Goal: Task Accomplishment & Management: Manage account settings

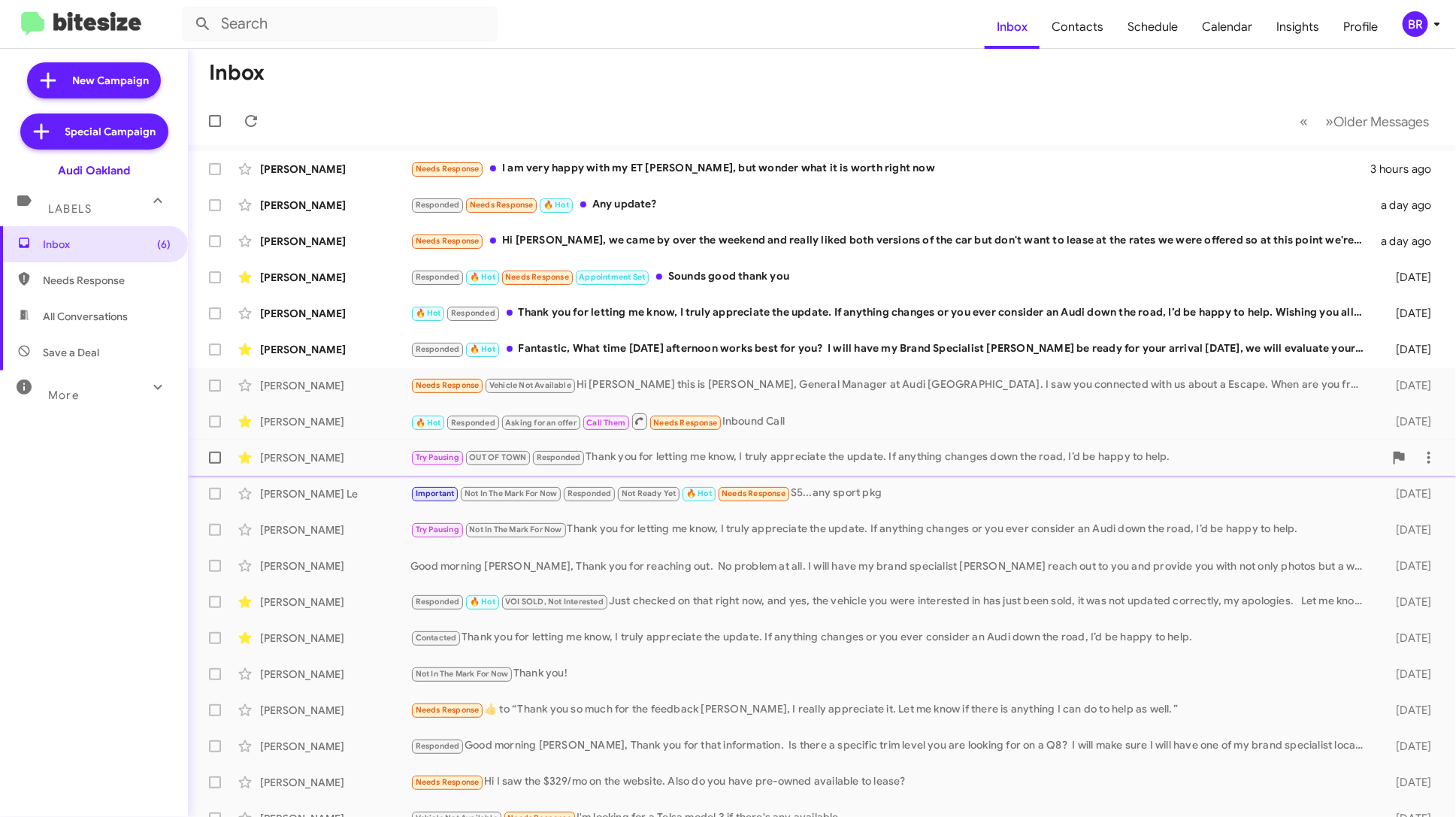
scroll to position [55, 0]
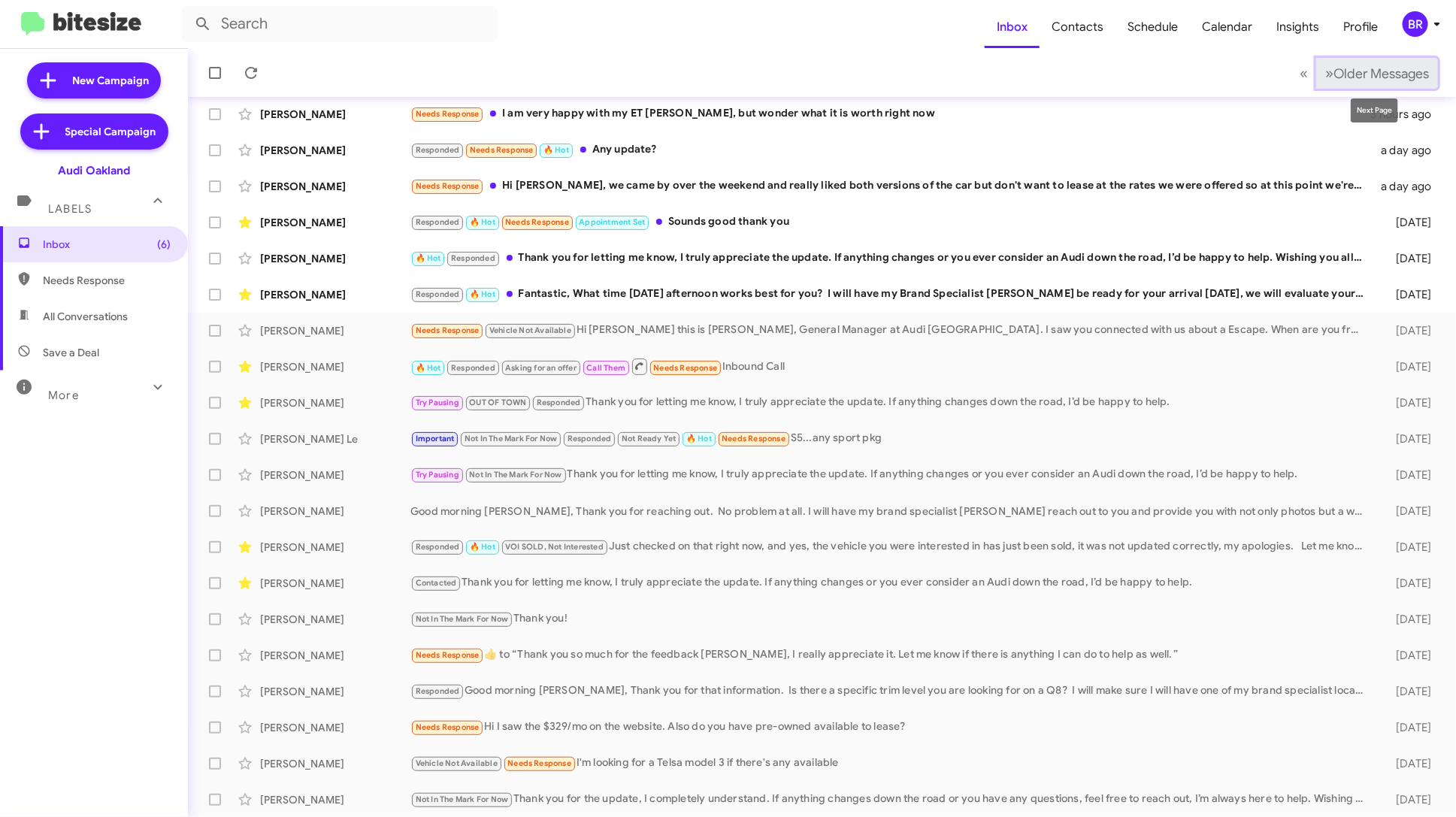
click at [1325, 74] on span "»" at bounding box center [1329, 73] width 8 height 19
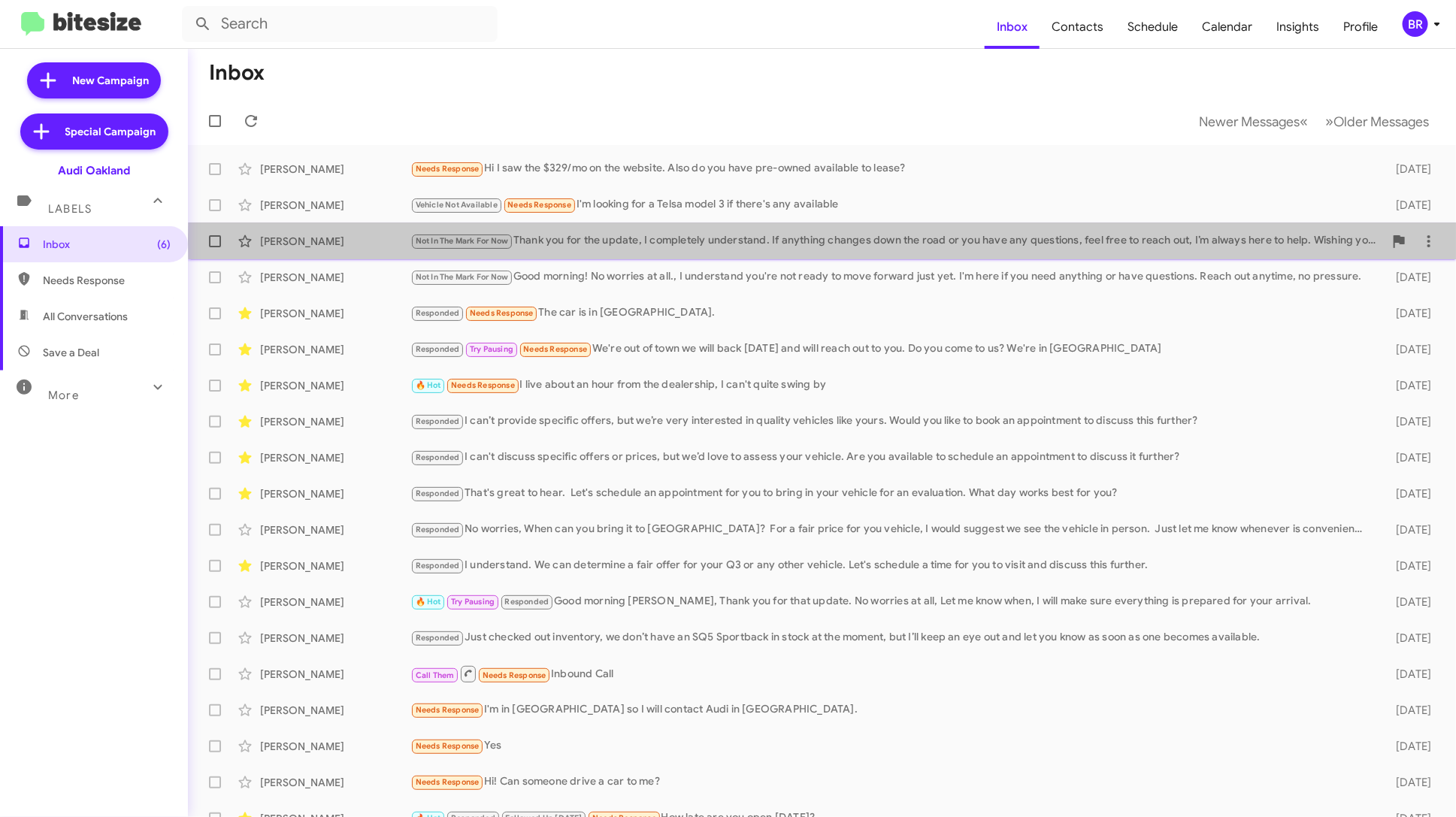
click at [1020, 239] on div "Not In The Mark For Now Thank you for the update, I completely understand. If a…" at bounding box center [896, 241] width 974 height 18
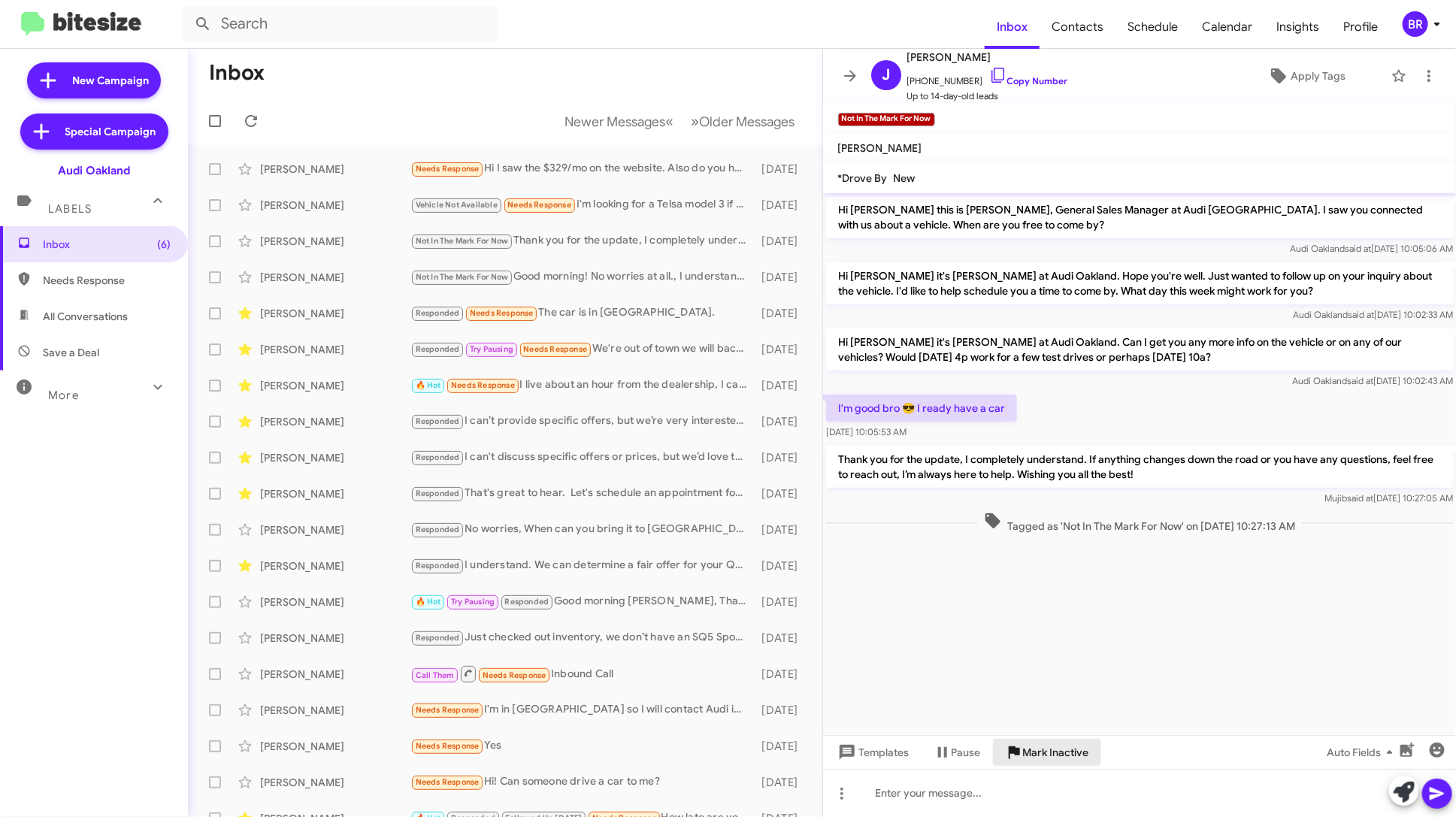
click at [1056, 752] on span "Mark Inactive" at bounding box center [1056, 752] width 66 height 27
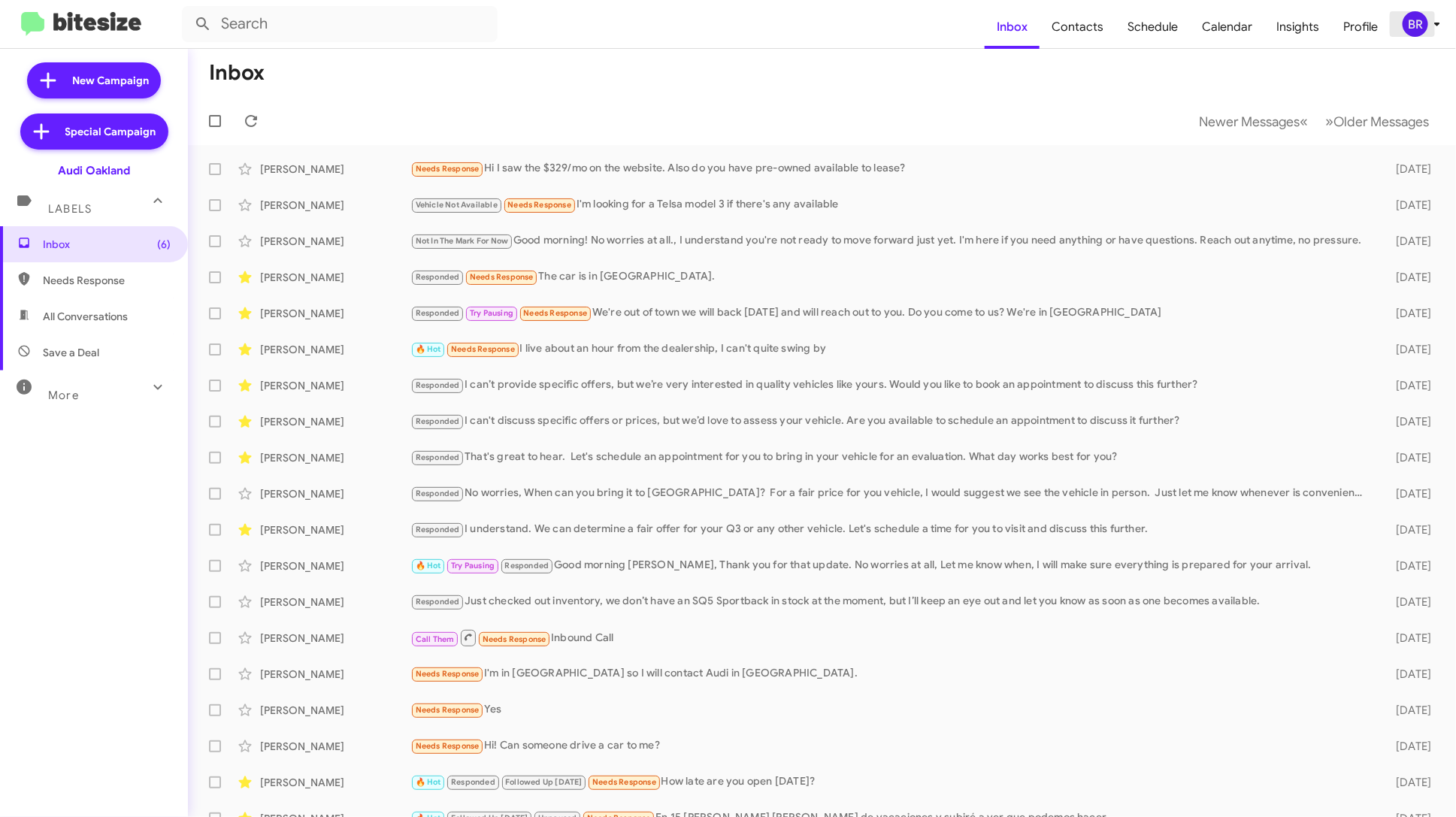
click at [1431, 24] on icon at bounding box center [1437, 24] width 18 height 18
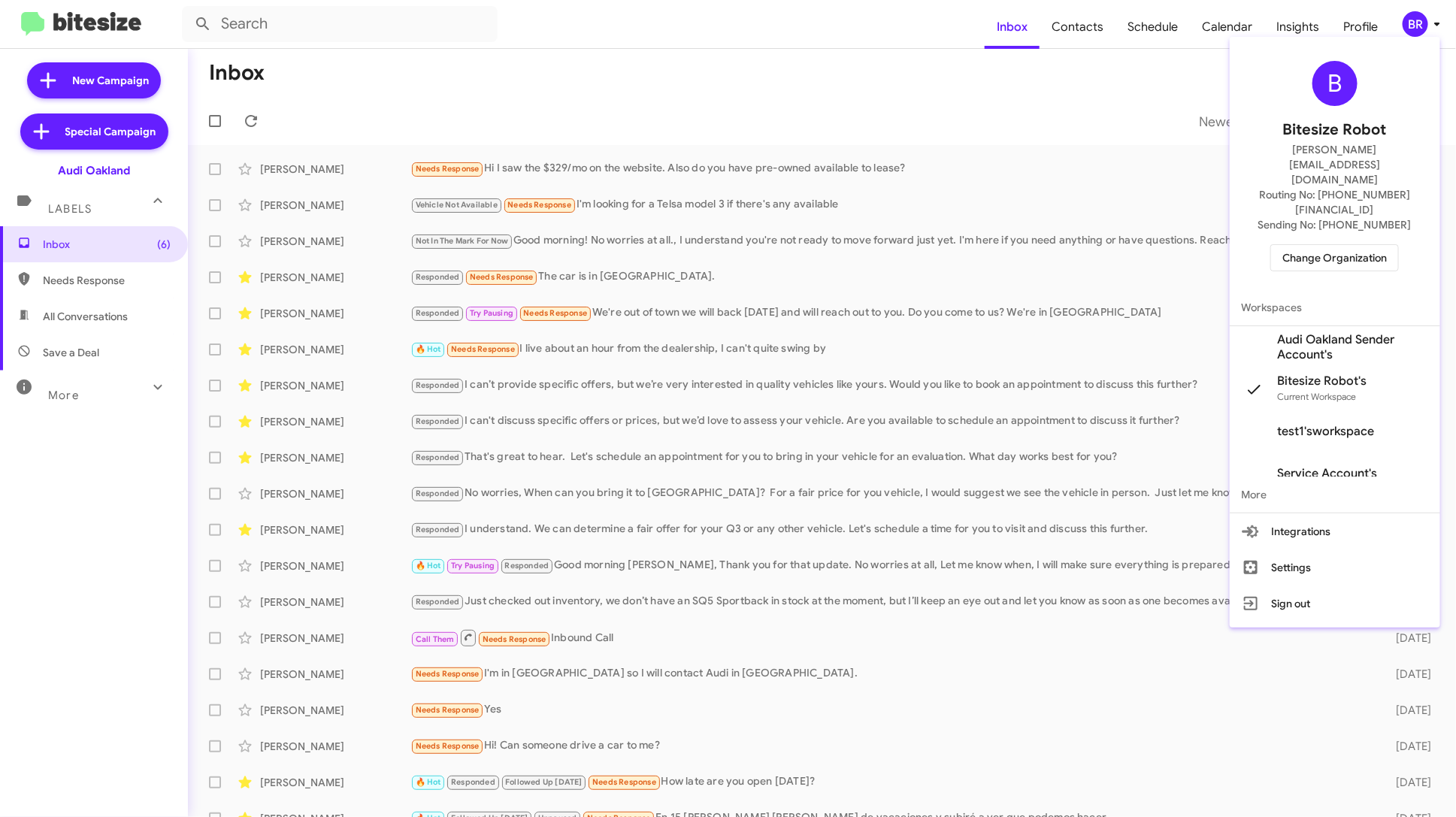
click at [1091, 21] on div at bounding box center [728, 408] width 1456 height 817
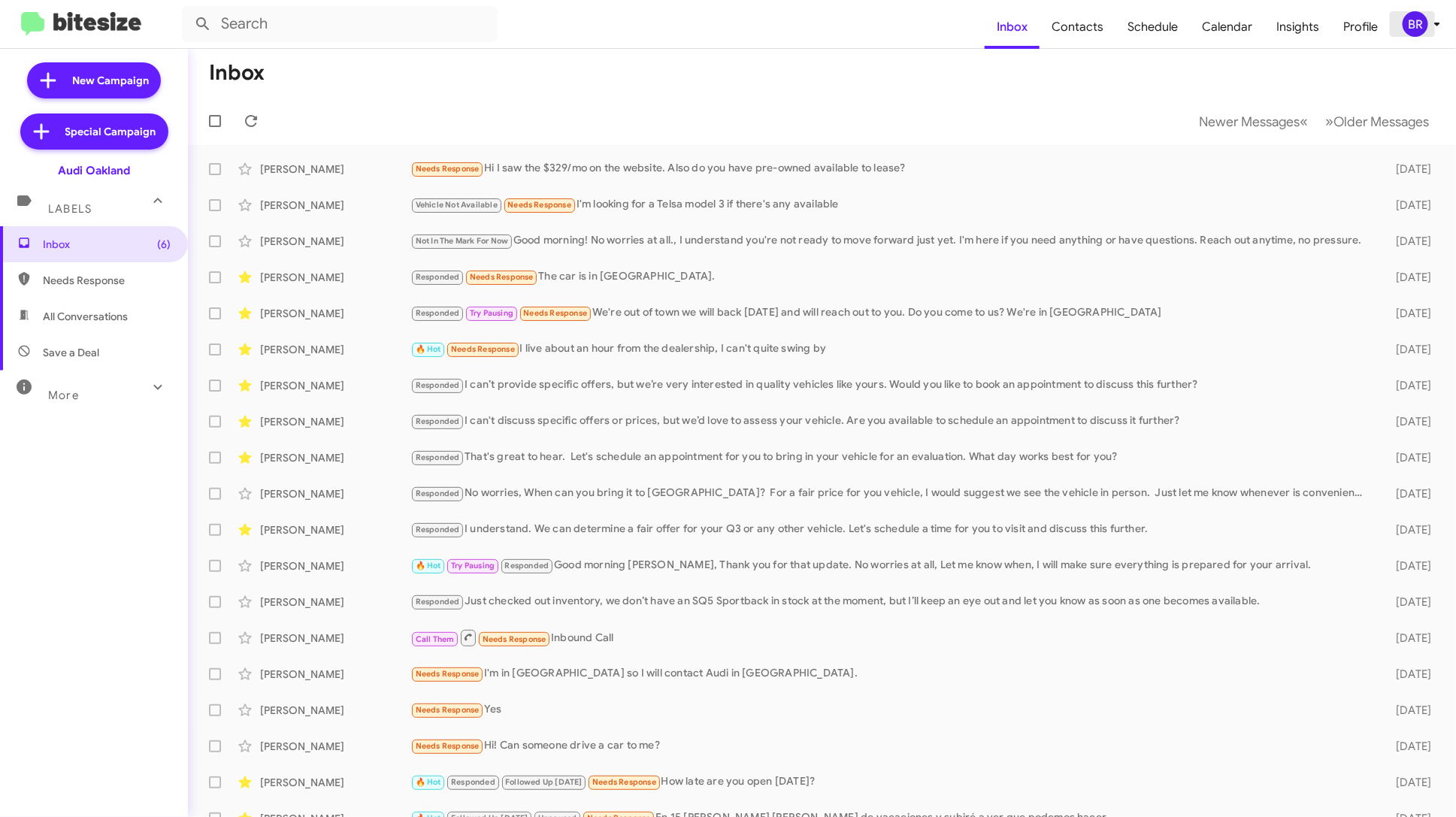
click at [1413, 25] on div "BR" at bounding box center [1415, 24] width 25 height 25
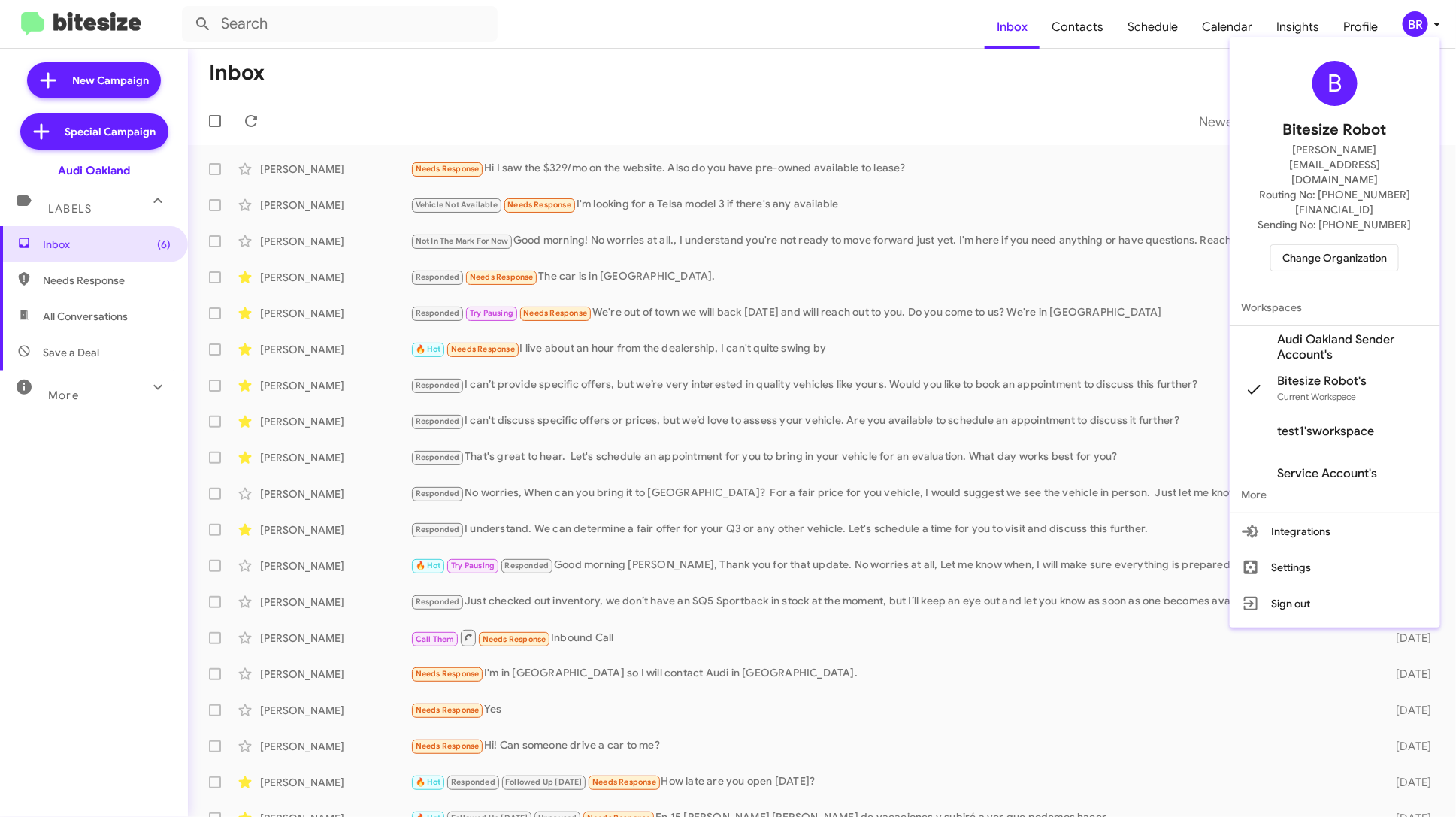
click at [1332, 245] on span "Change Organization" at bounding box center [1334, 258] width 104 height 25
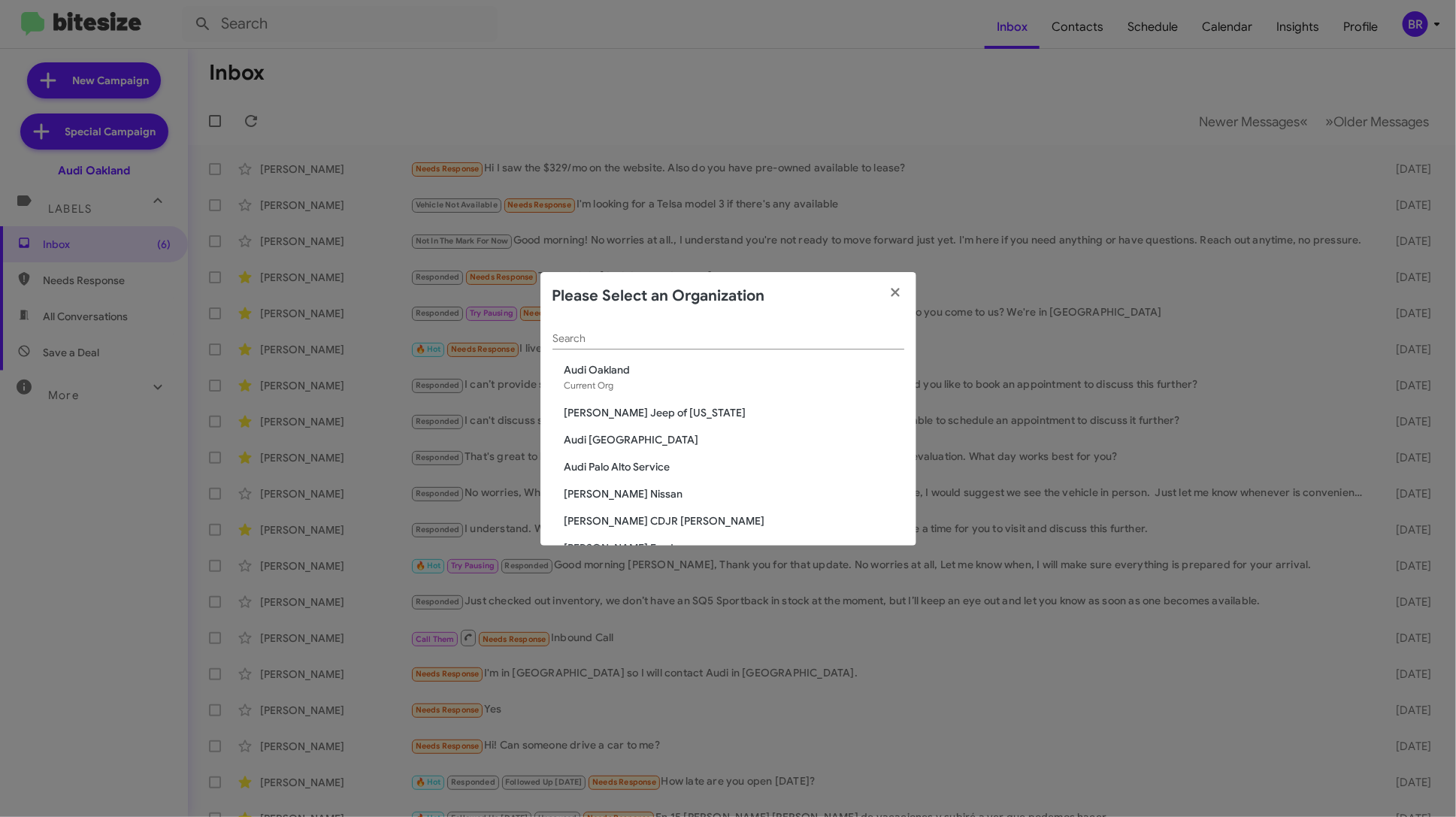
click at [642, 336] on input "Search" at bounding box center [728, 338] width 352 height 12
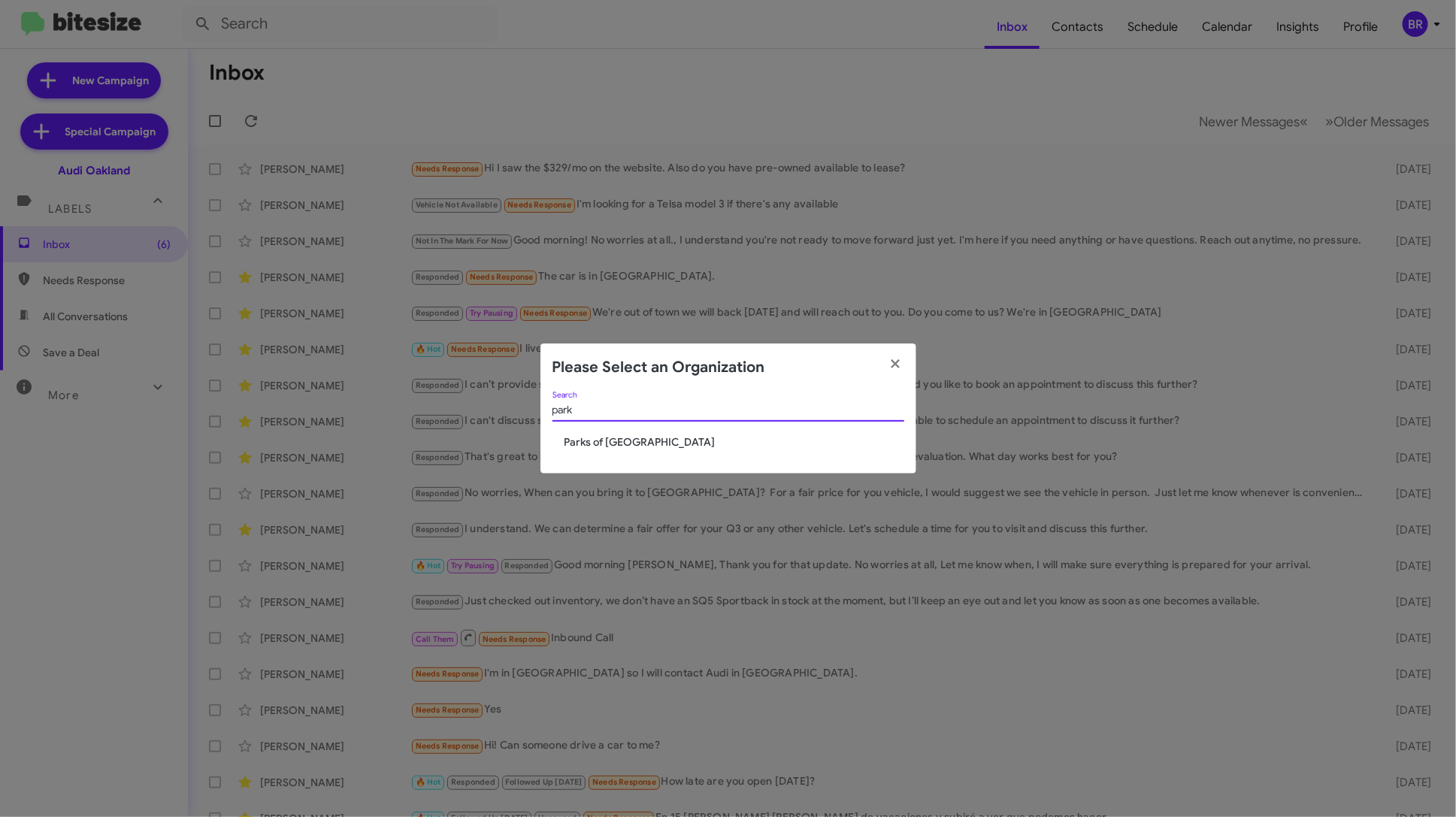
type input "park"
click at [591, 436] on span "Parks of [GEOGRAPHIC_DATA]" at bounding box center [734, 442] width 340 height 15
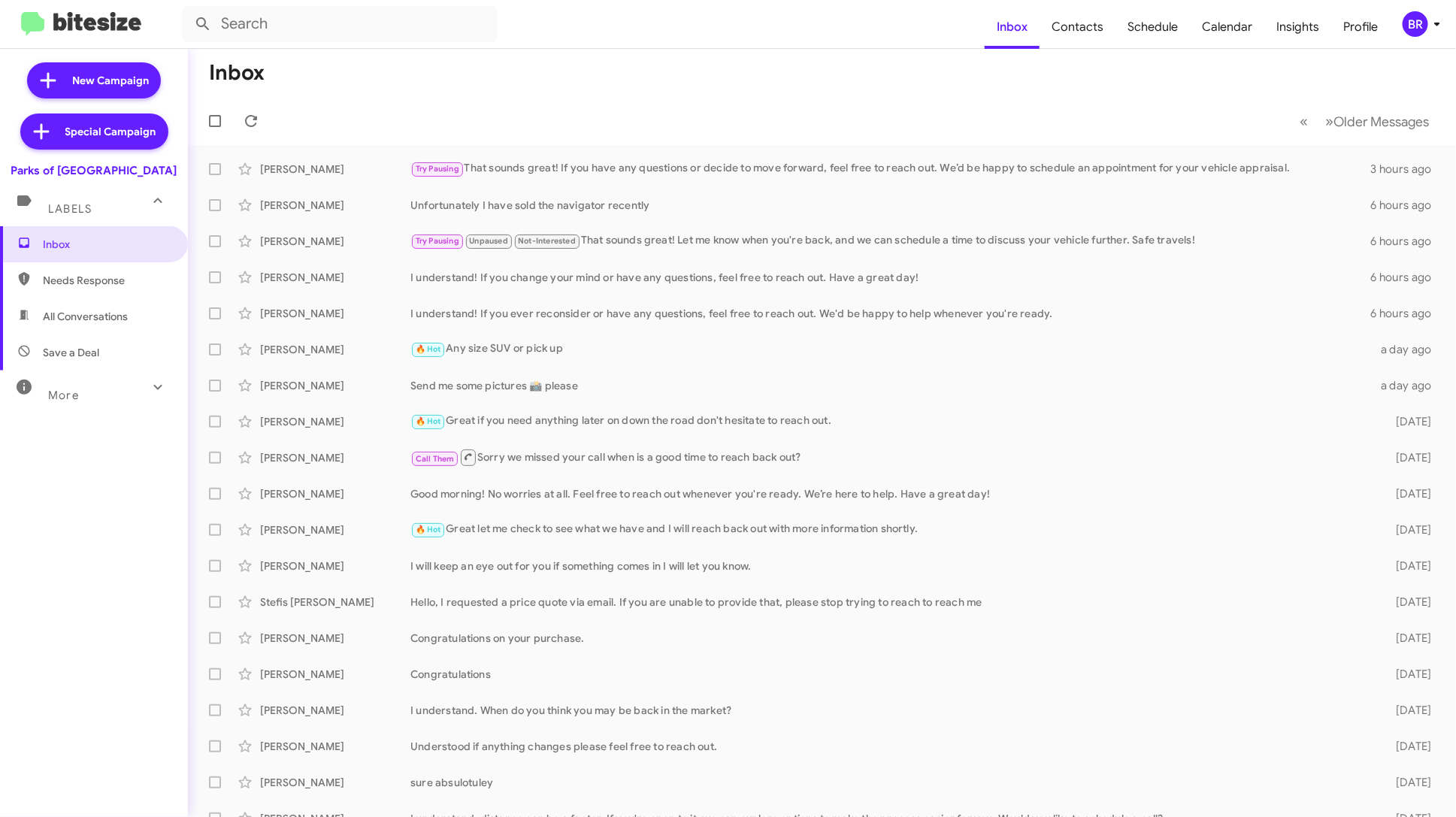
click at [1411, 34] on div "BR" at bounding box center [1415, 24] width 25 height 25
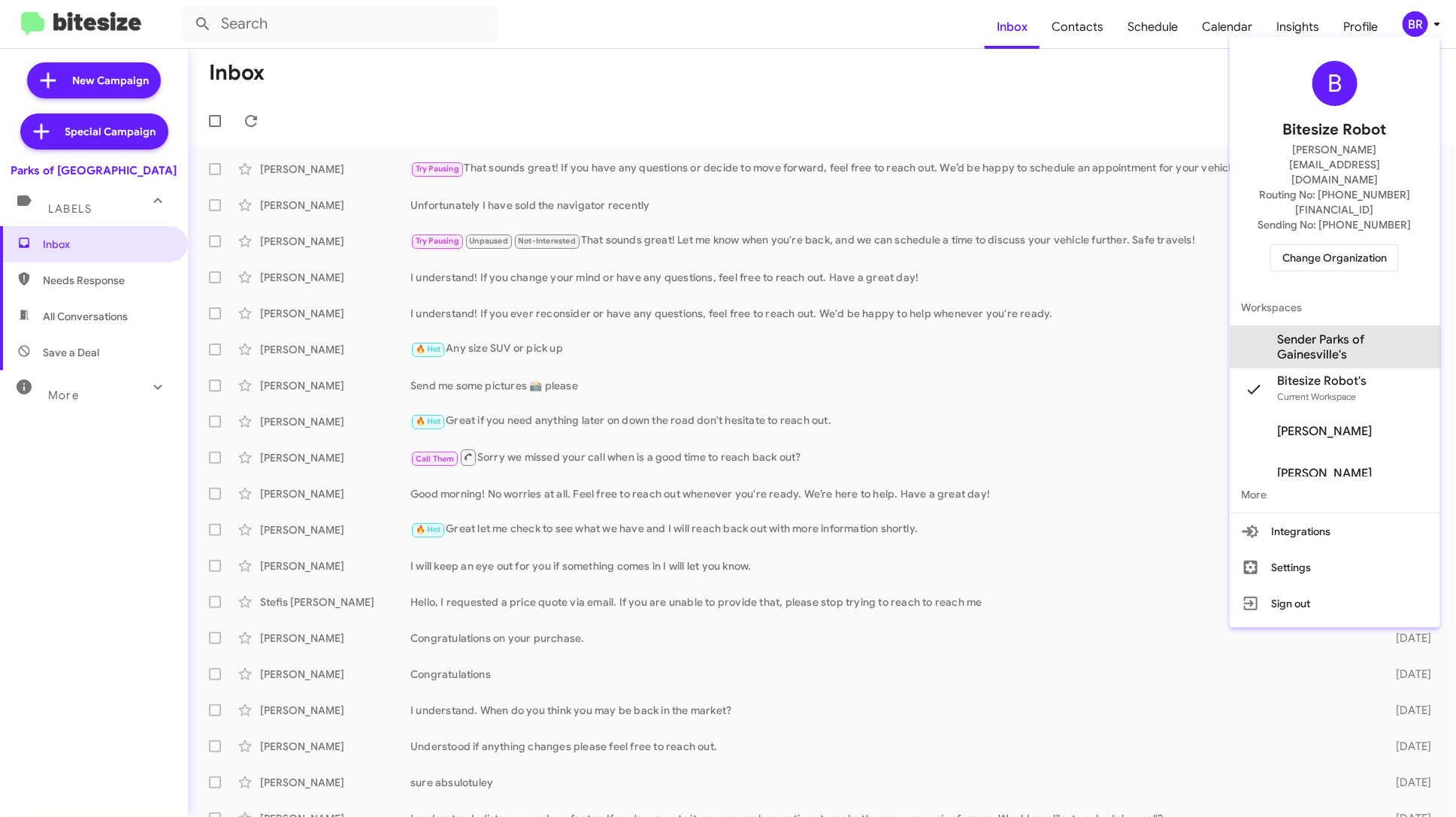
click at [1313, 332] on span "Sender Parks of Gainesville's" at bounding box center [1353, 347] width 150 height 30
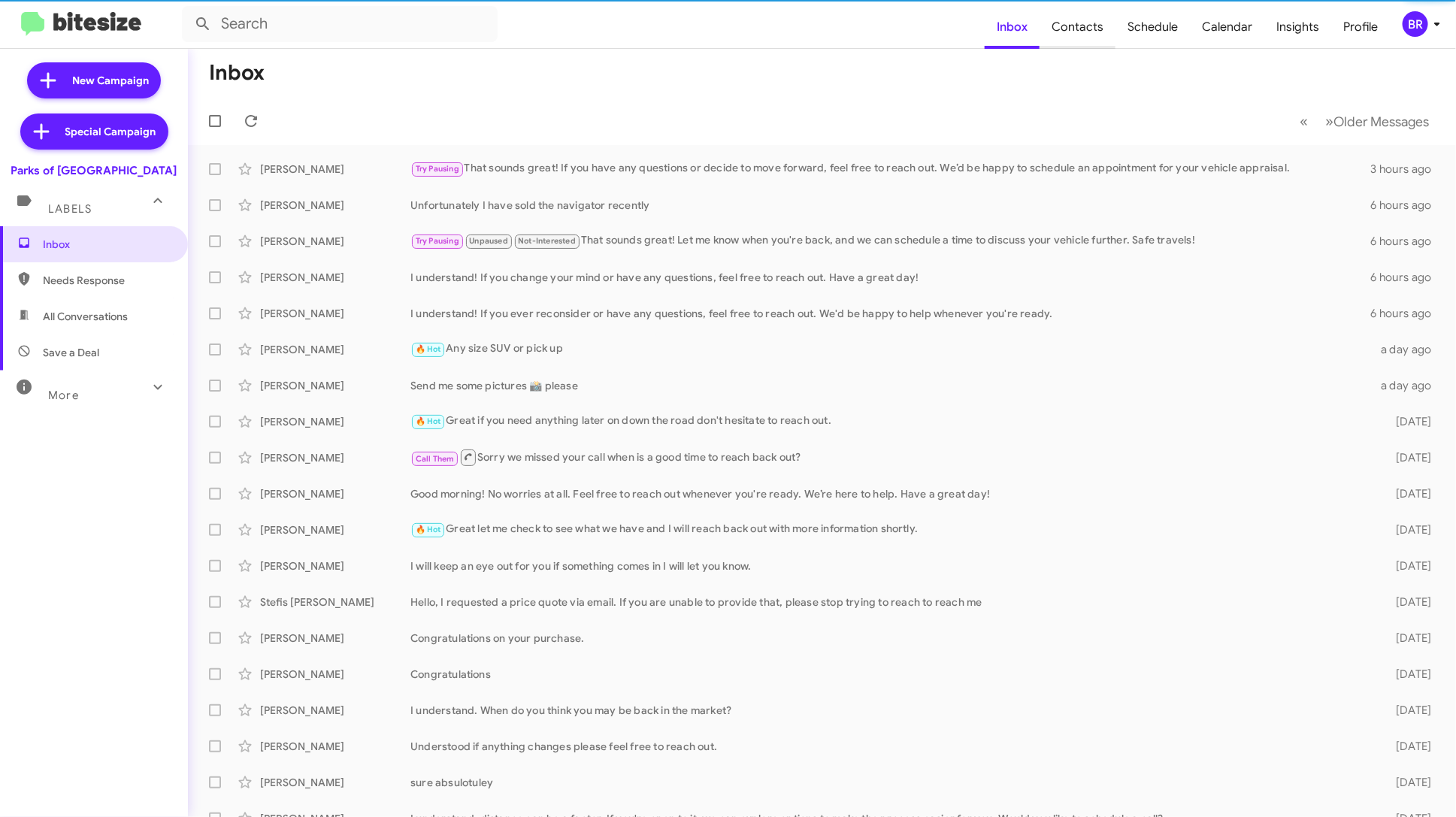
click at [1090, 29] on span "Contacts" at bounding box center [1077, 27] width 76 height 44
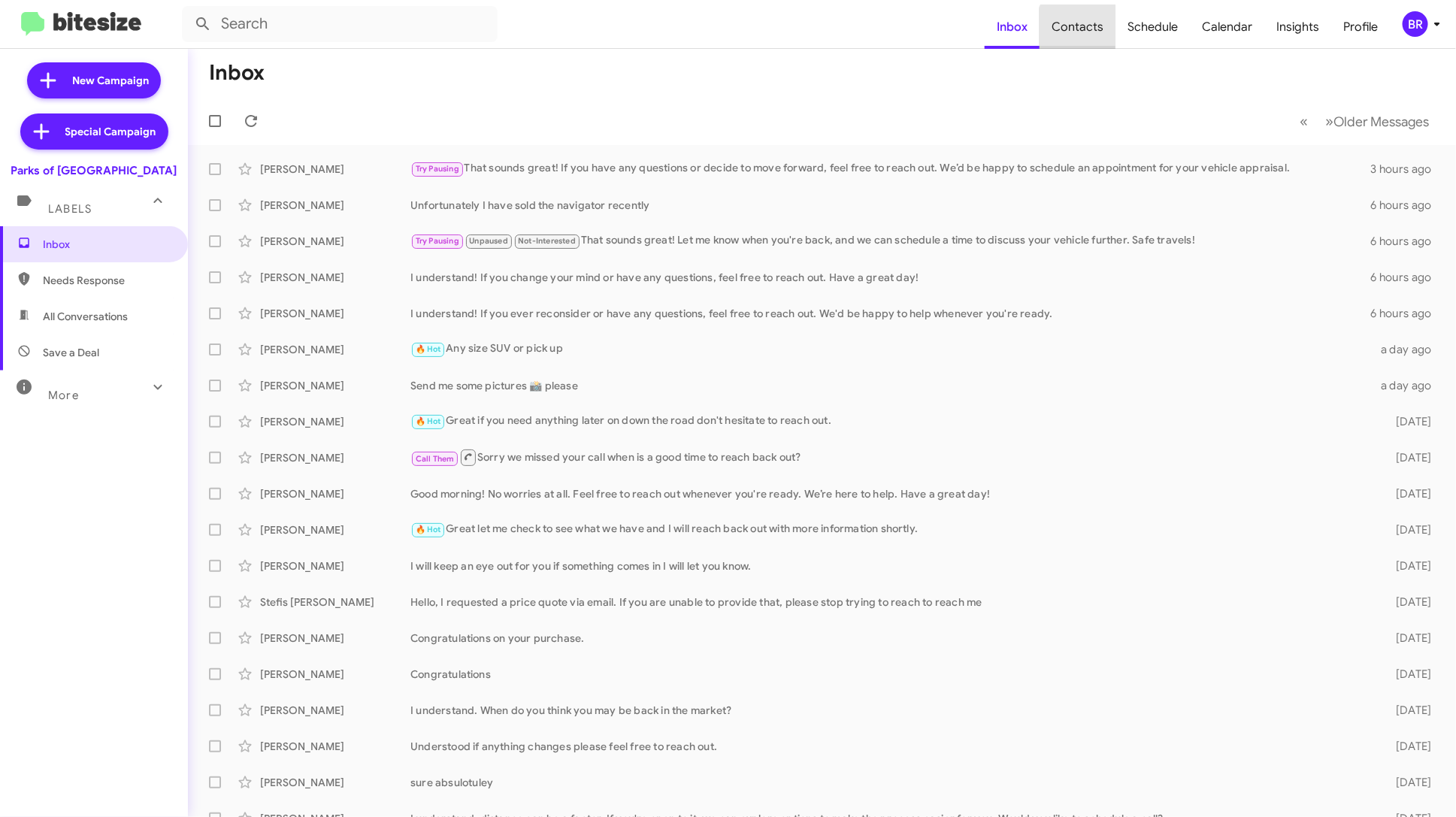
type input "in:groups"
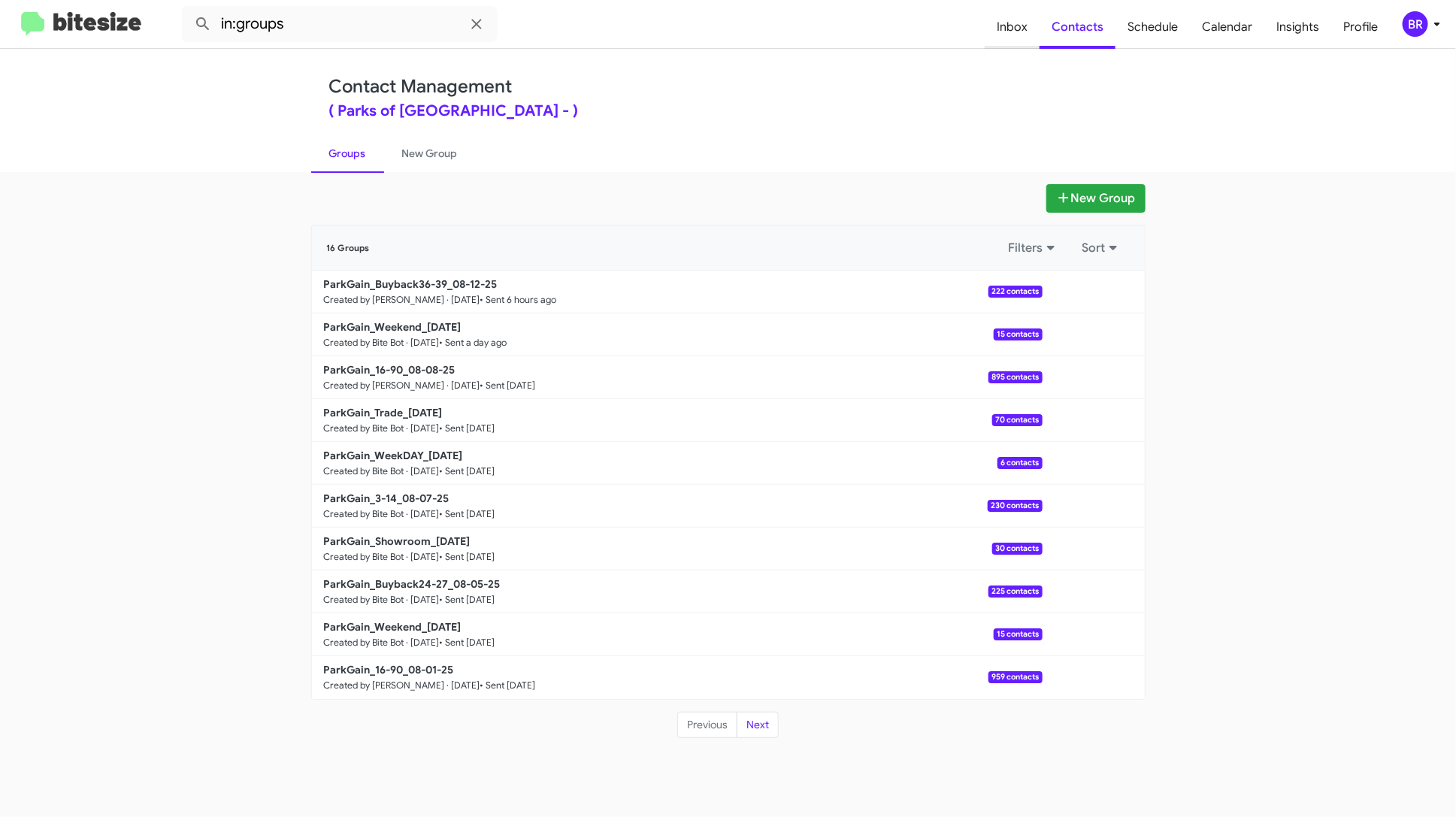
click at [1028, 34] on span "Inbox" at bounding box center [1012, 27] width 55 height 44
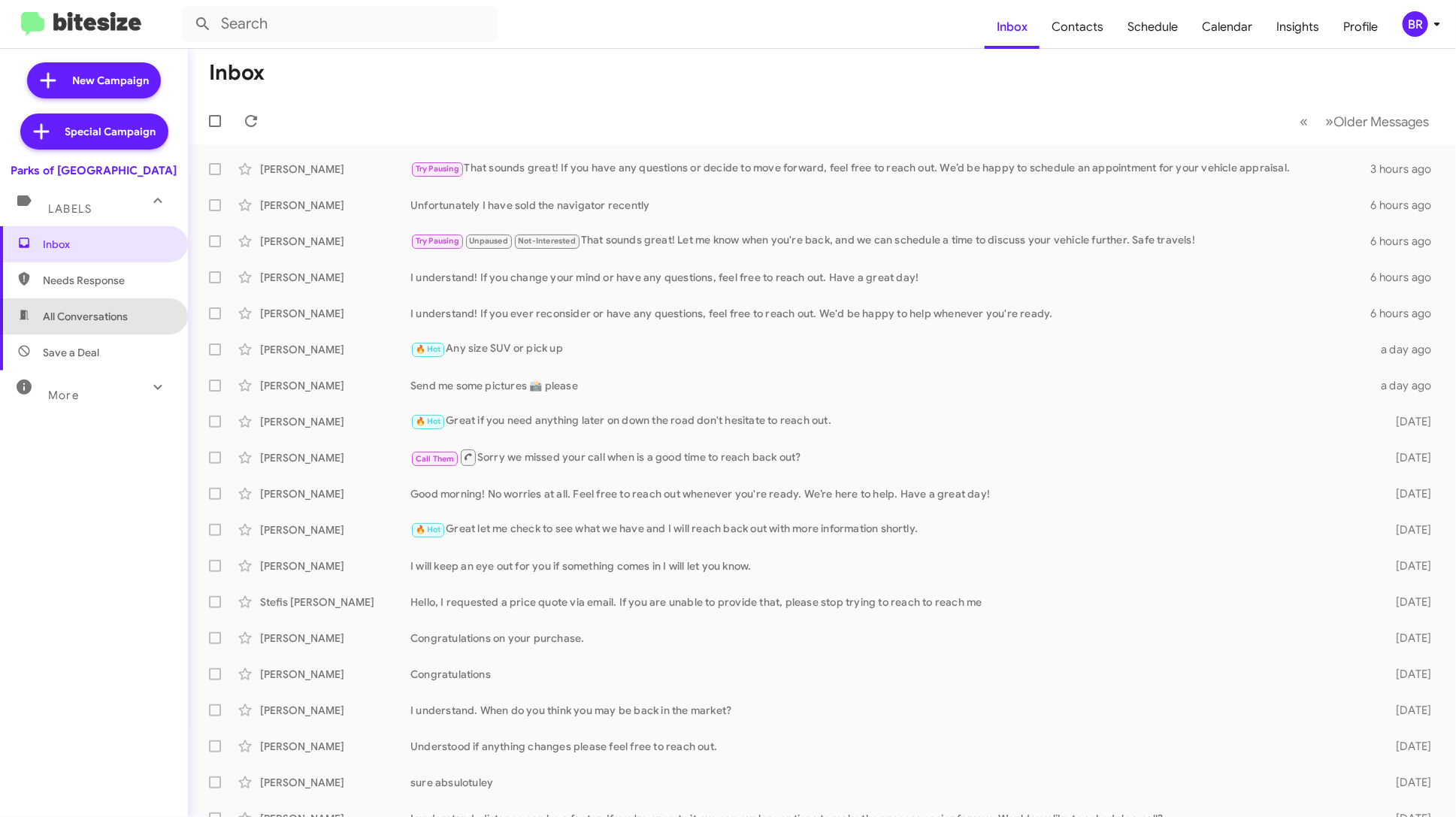
click at [99, 317] on span "All Conversations" at bounding box center [85, 316] width 85 height 15
type input "in:all-conversations"
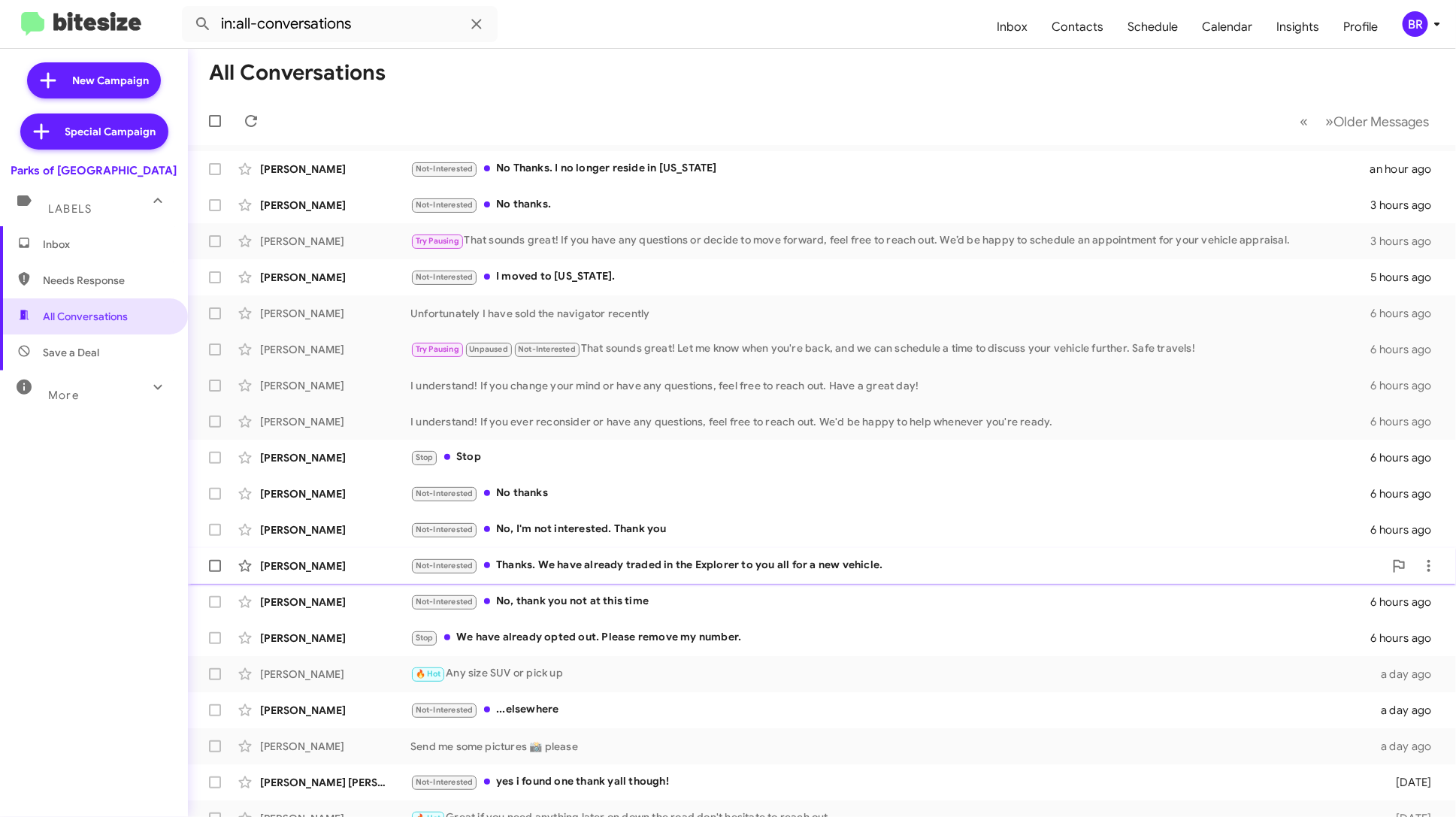
scroll to position [55, 0]
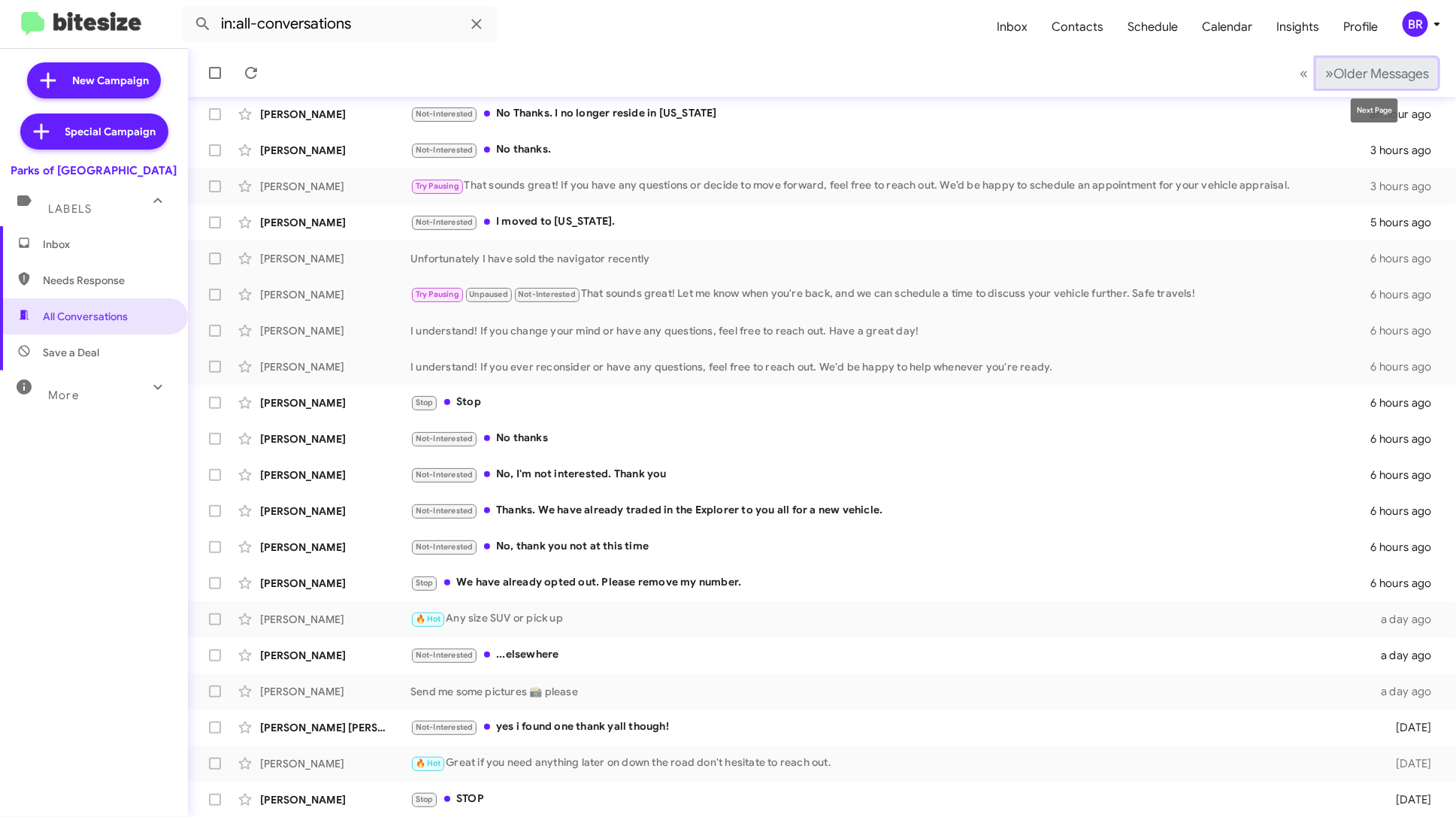
click at [1375, 80] on span "Older Messages" at bounding box center [1381, 73] width 96 height 17
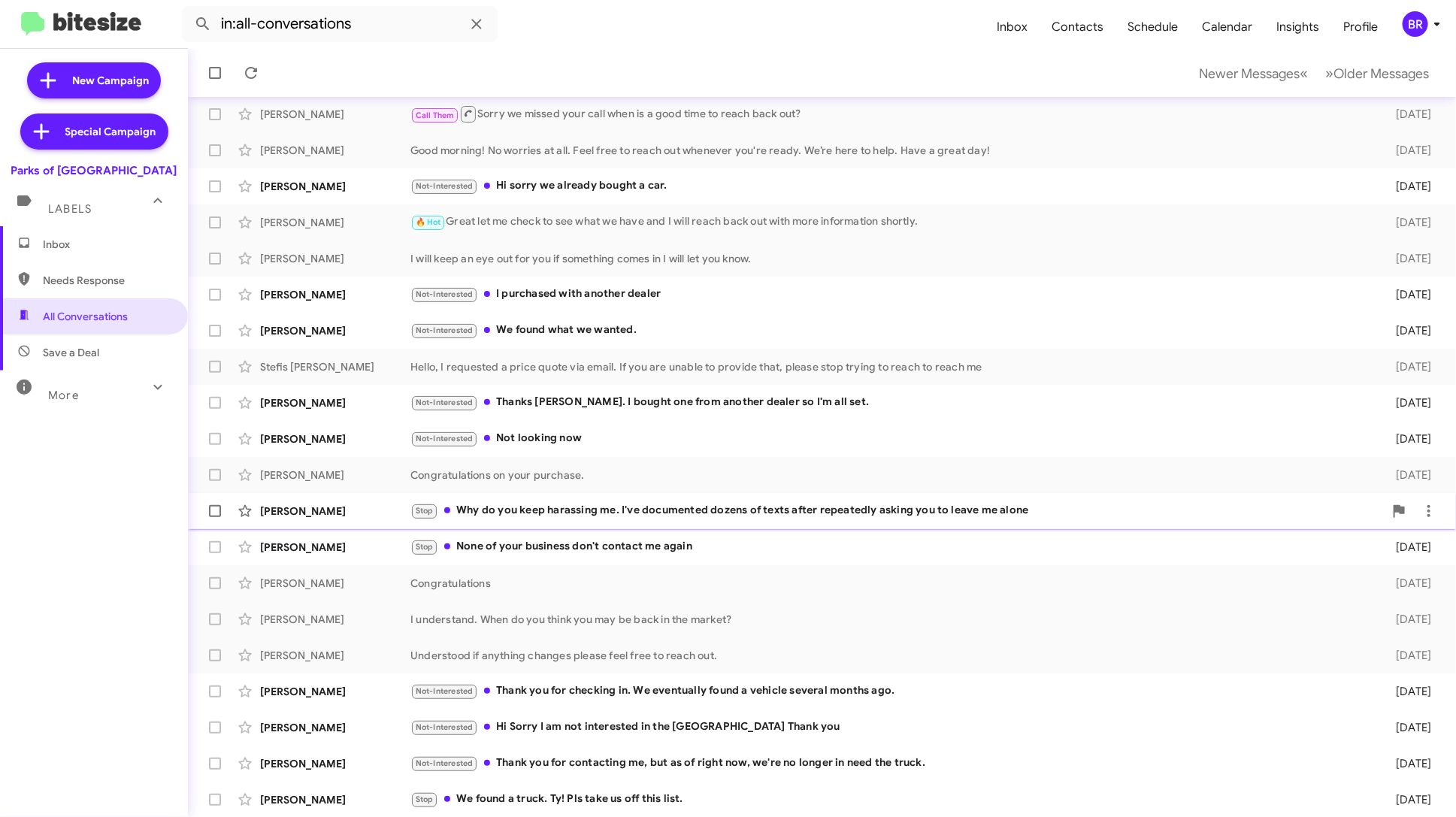
click at [920, 510] on div "Stop Why do you keep harassing me. I've documented dozens of texts after repeat…" at bounding box center [896, 511] width 974 height 18
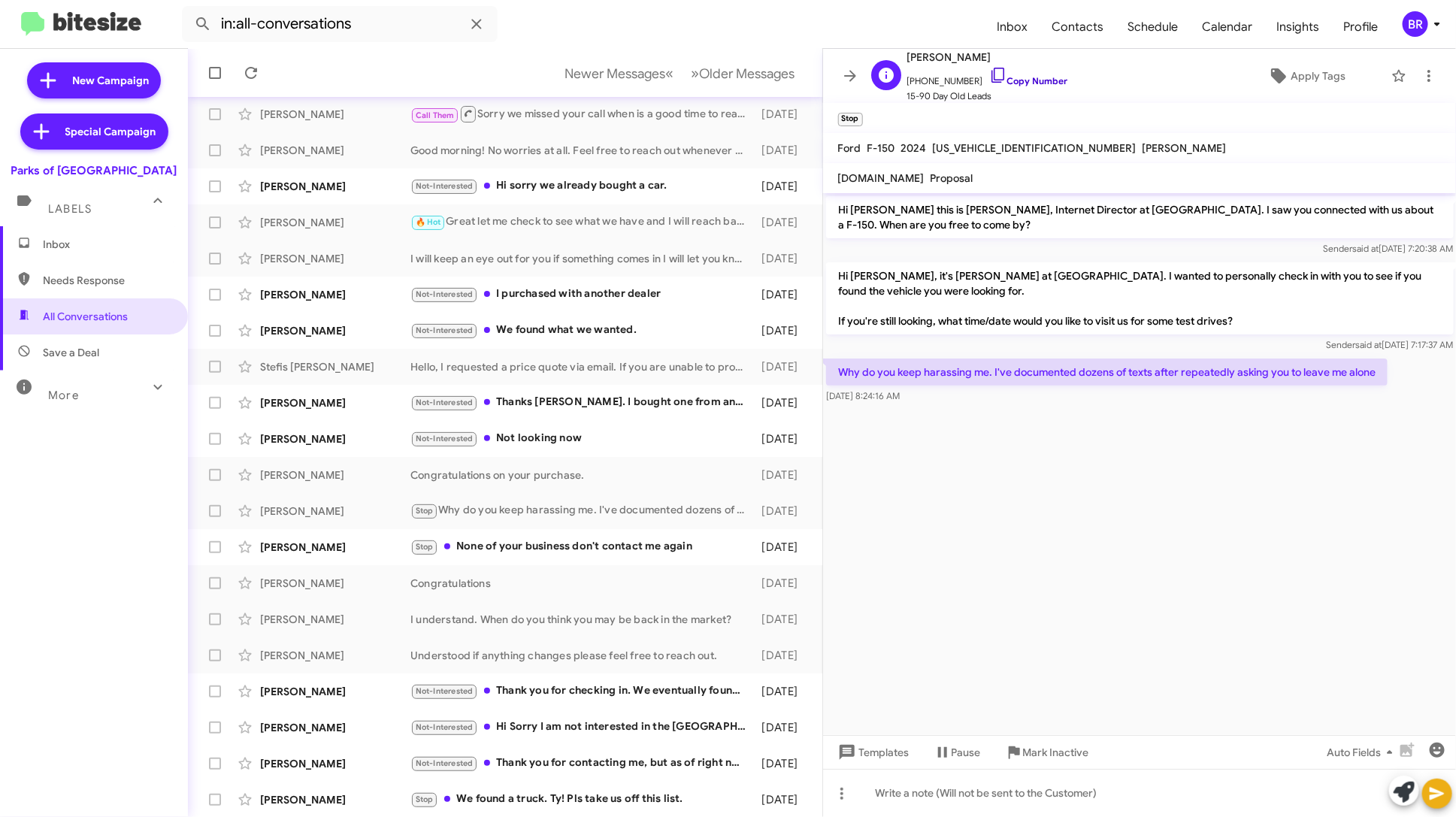
click at [1036, 82] on link "Copy Number" at bounding box center [1028, 80] width 79 height 11
click at [841, 79] on icon at bounding box center [849, 76] width 18 height 18
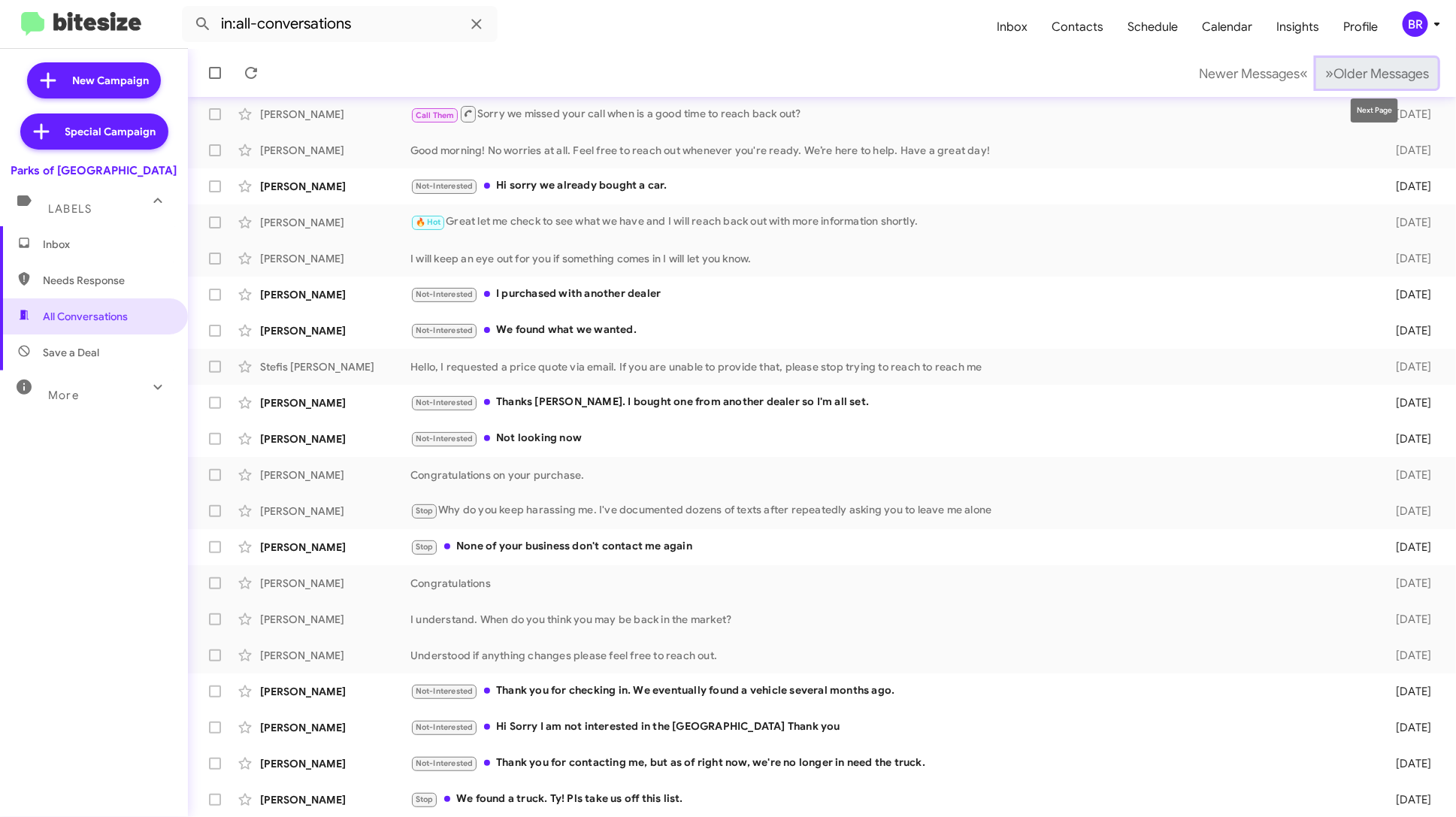
click at [1343, 74] on span "Older Messages" at bounding box center [1381, 73] width 96 height 17
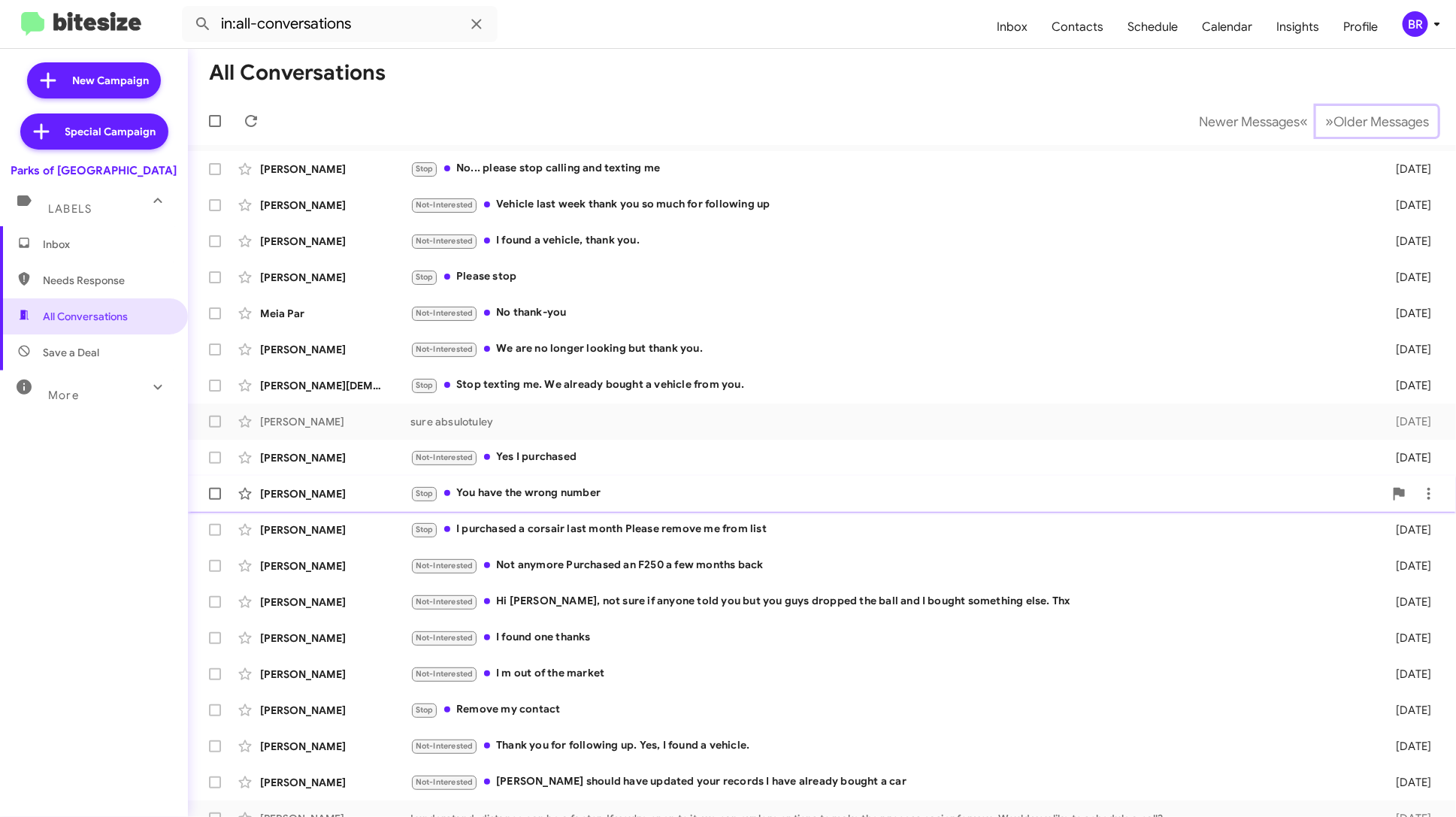
scroll to position [55, 0]
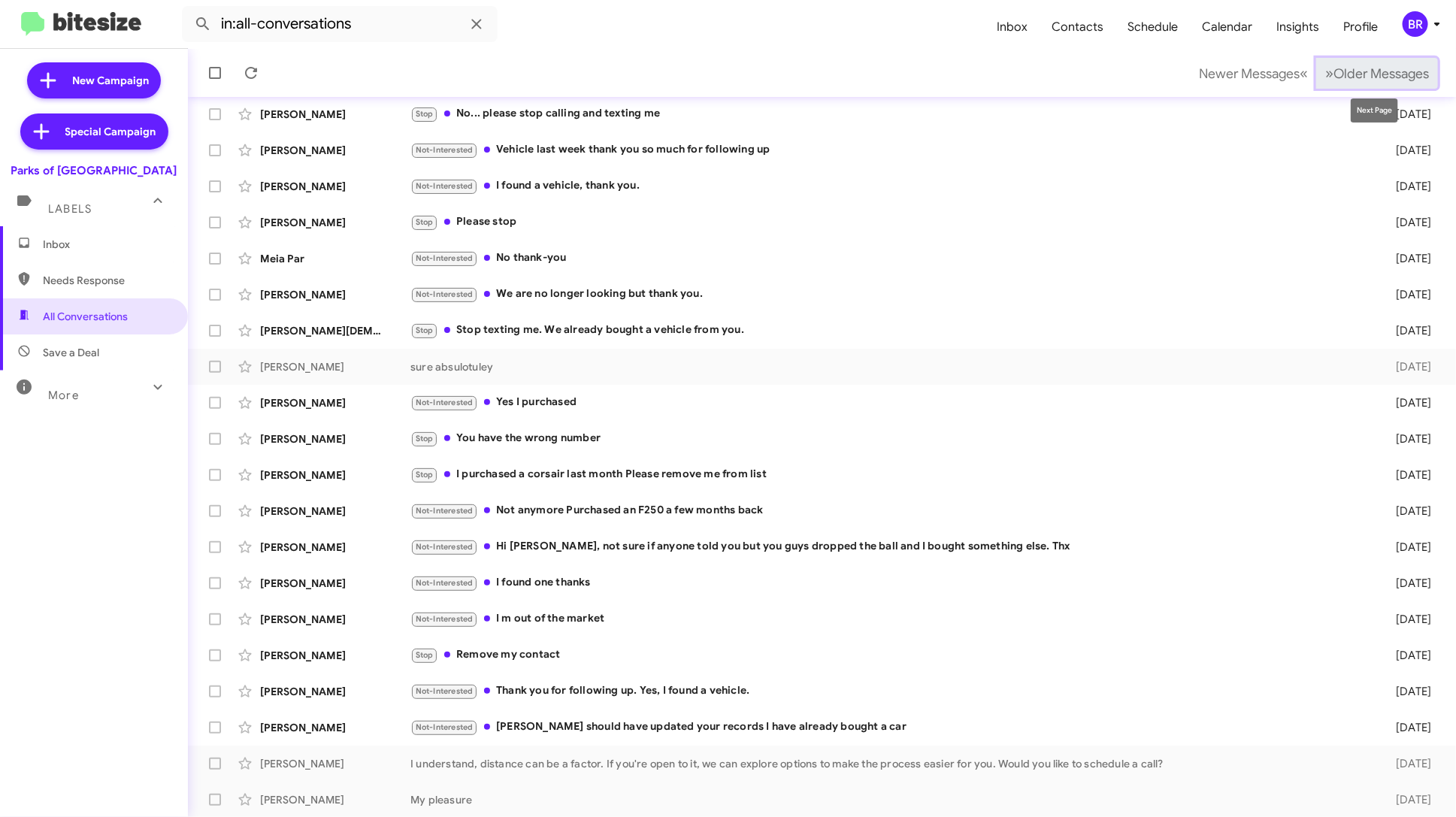
click at [1374, 76] on span "Older Messages" at bounding box center [1381, 73] width 96 height 17
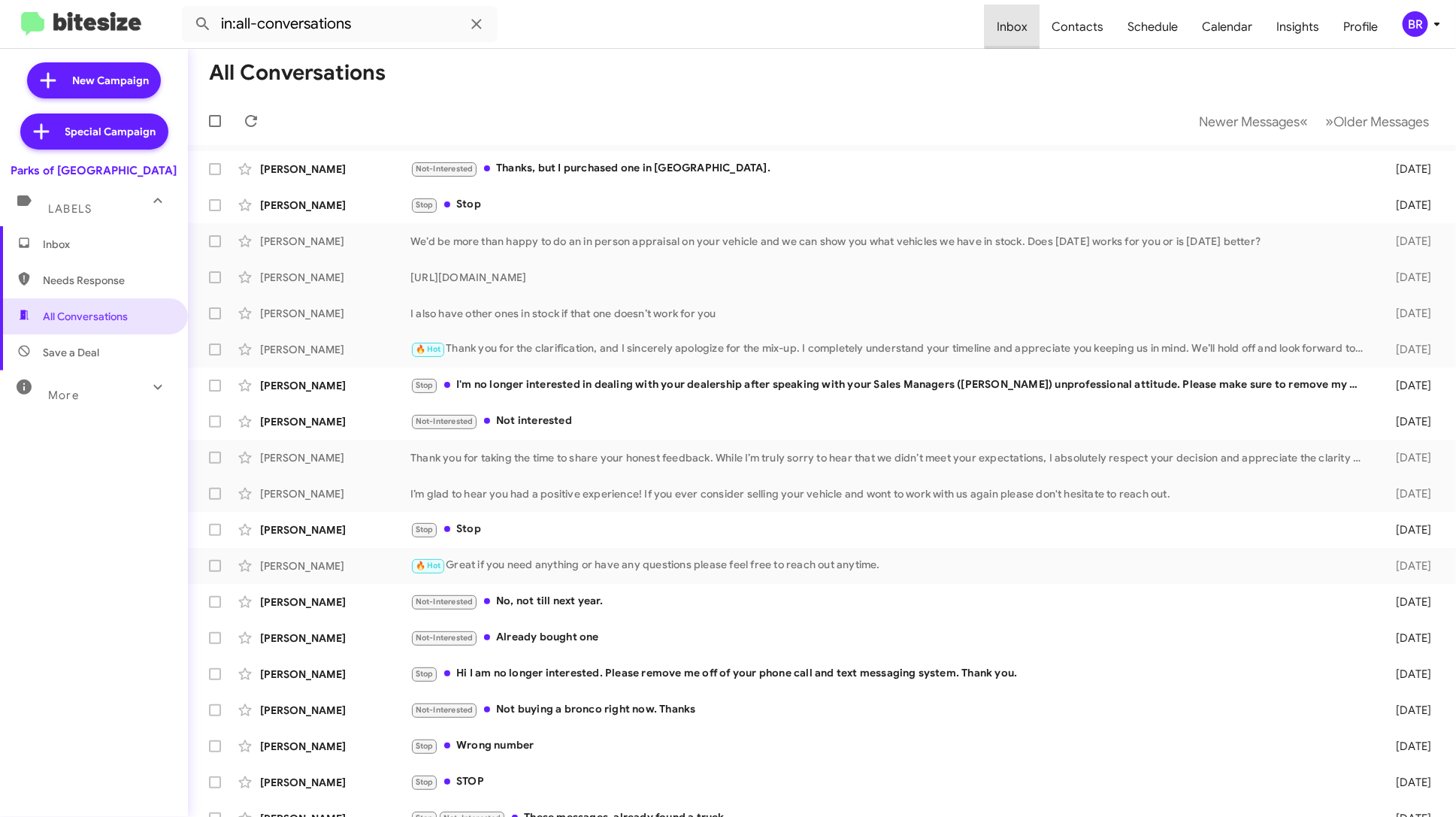
click at [1028, 25] on span "Inbox" at bounding box center [1012, 27] width 55 height 44
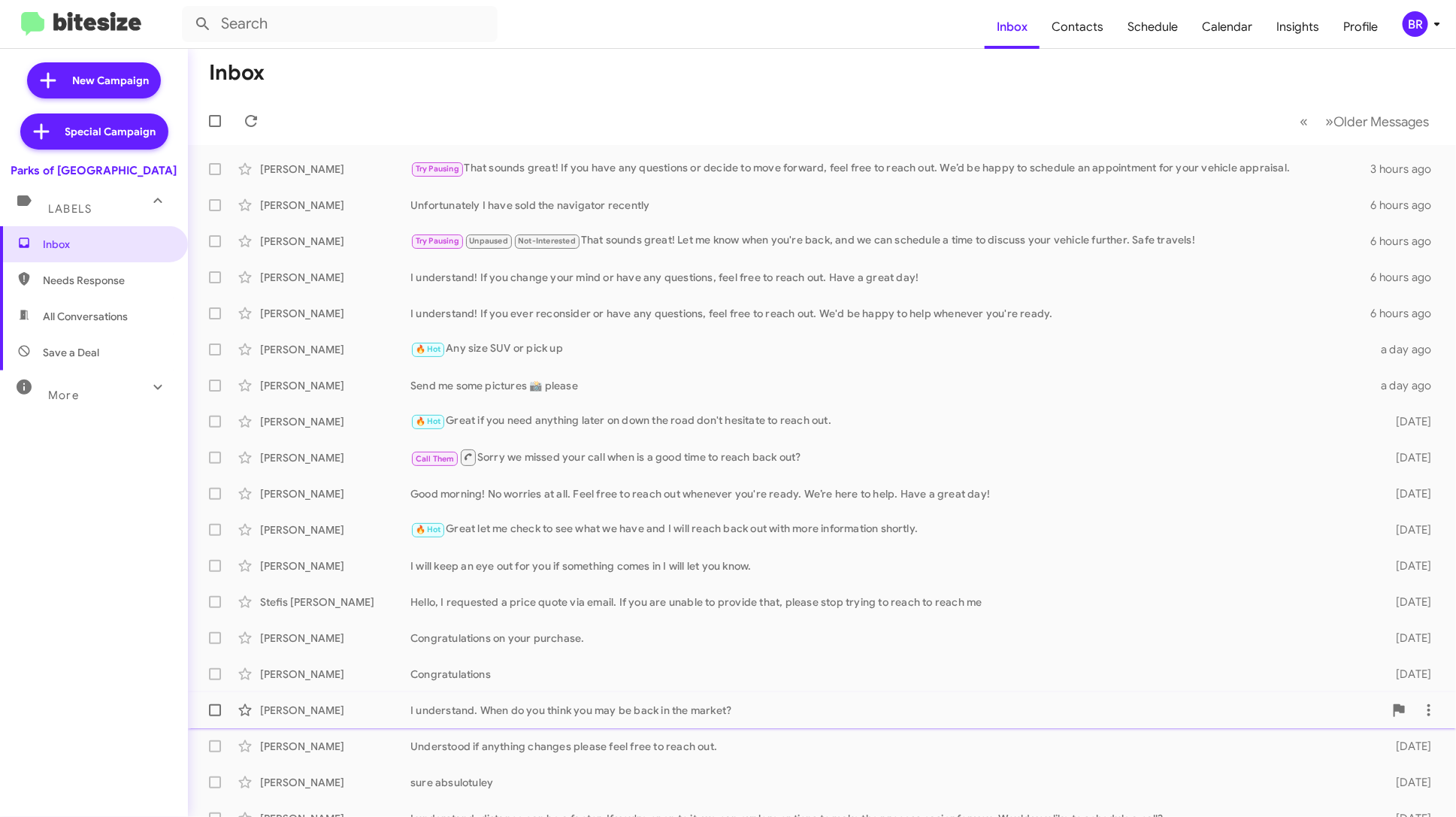
click at [736, 699] on div "James Van Horn I understand. When do you think you may be back in the market? 4…" at bounding box center [822, 710] width 1243 height 30
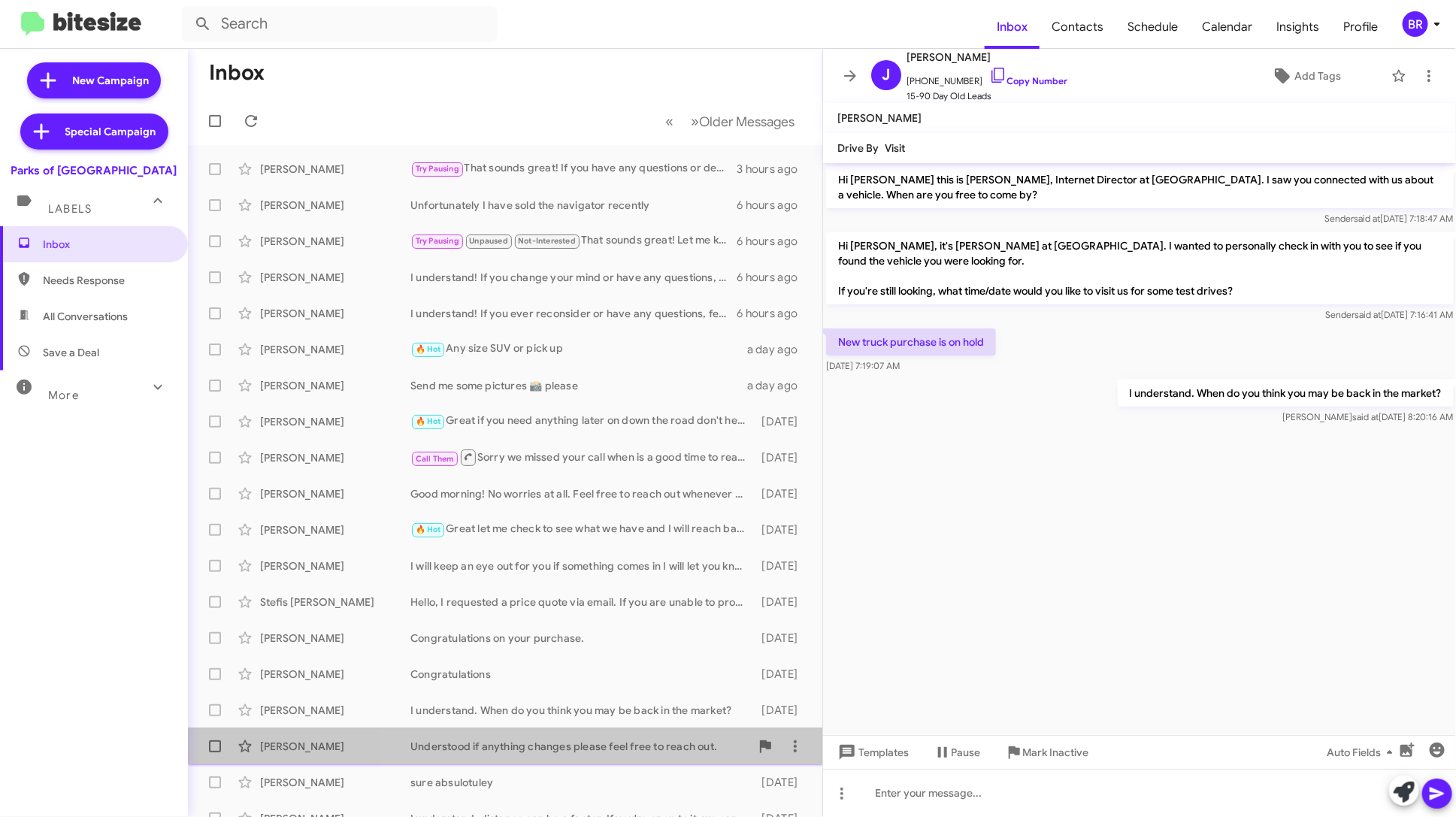
click at [631, 752] on div "Understood if anything changes please feel free to reach out." at bounding box center [580, 746] width 340 height 15
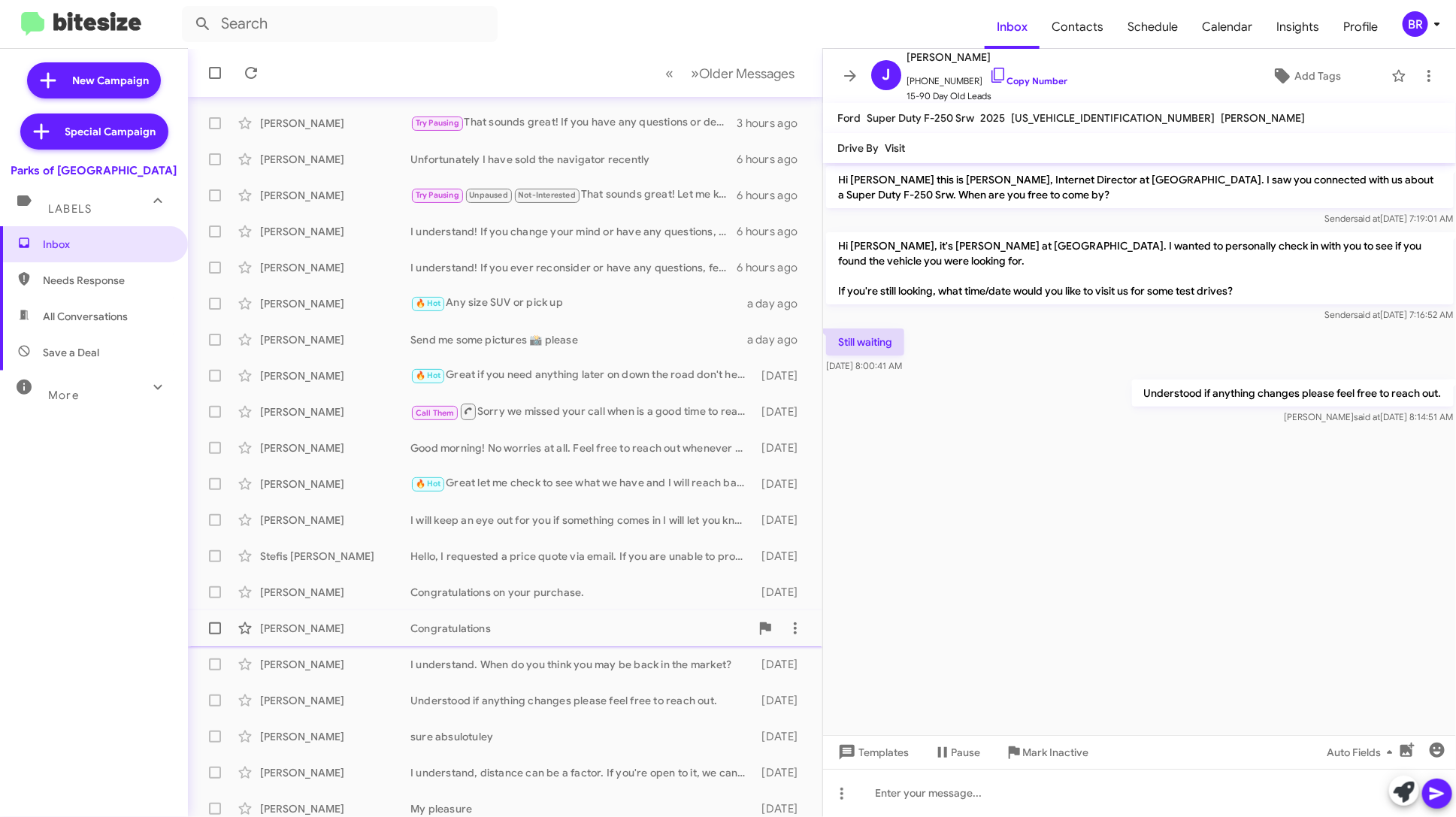
scroll to position [55, 0]
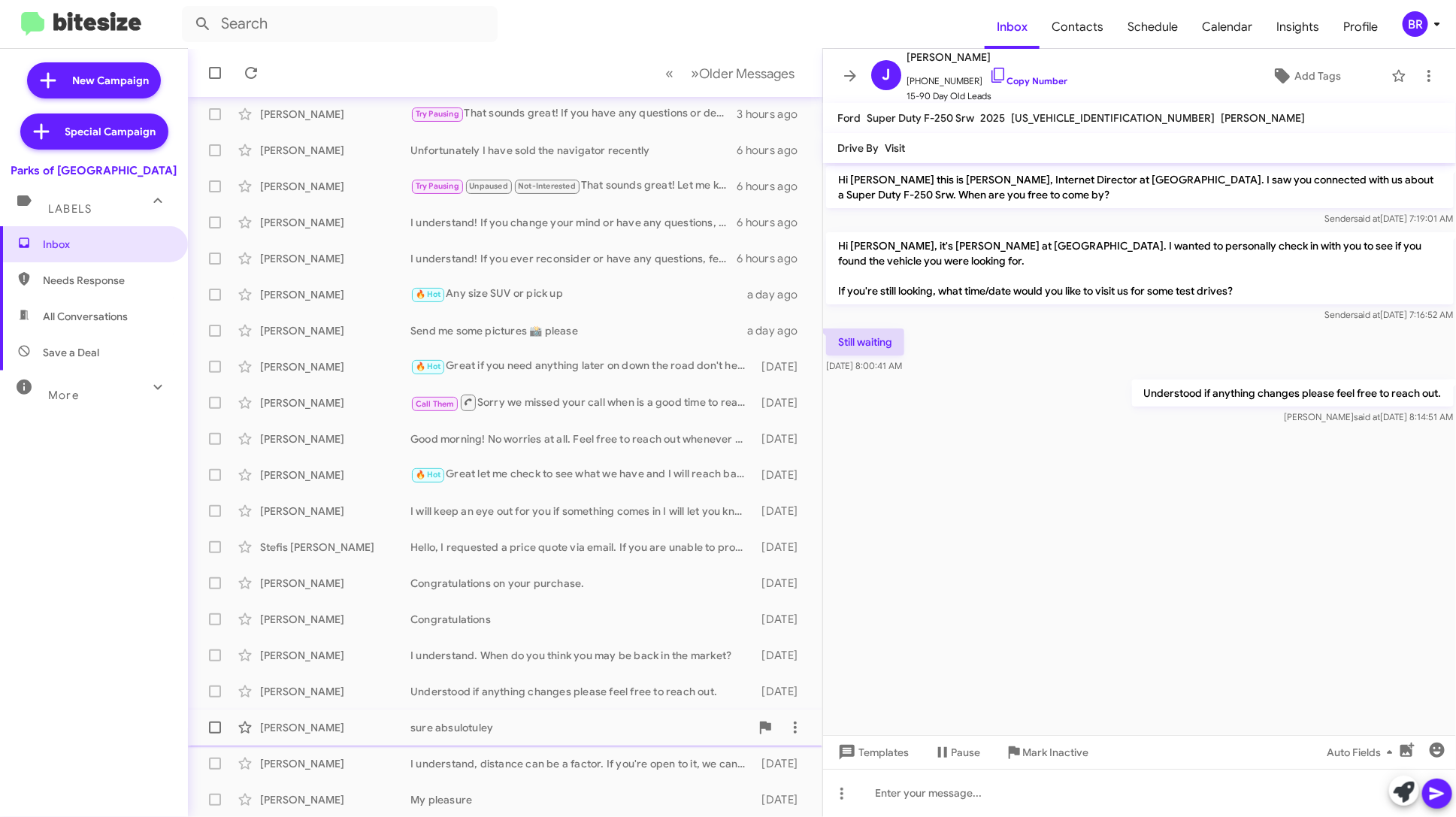
click at [650, 724] on div "sure absulotuley" at bounding box center [580, 727] width 340 height 15
